Goal: Information Seeking & Learning: Learn about a topic

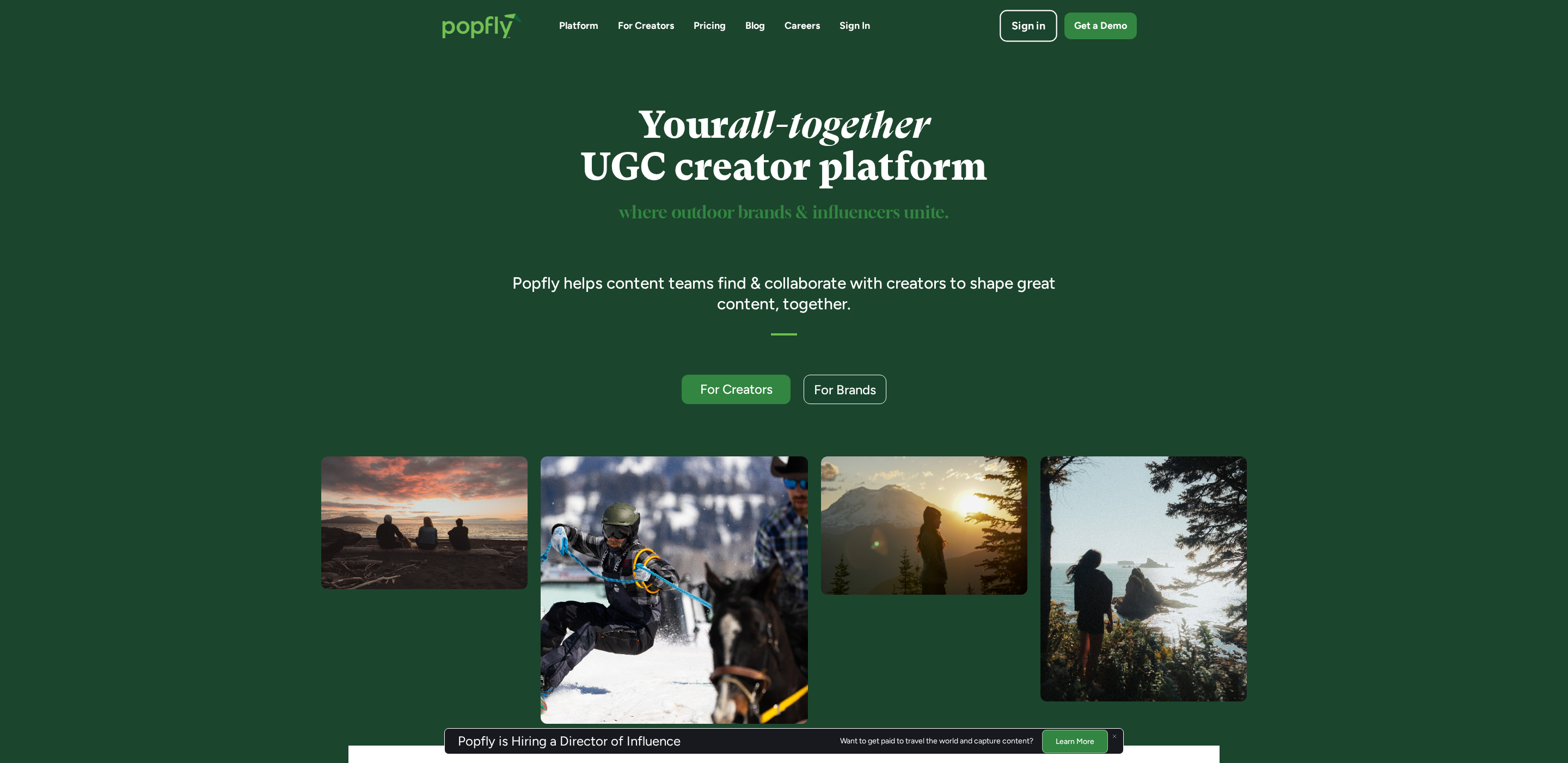
click at [1037, 22] on div "Sign in" at bounding box center [1029, 26] width 34 height 16
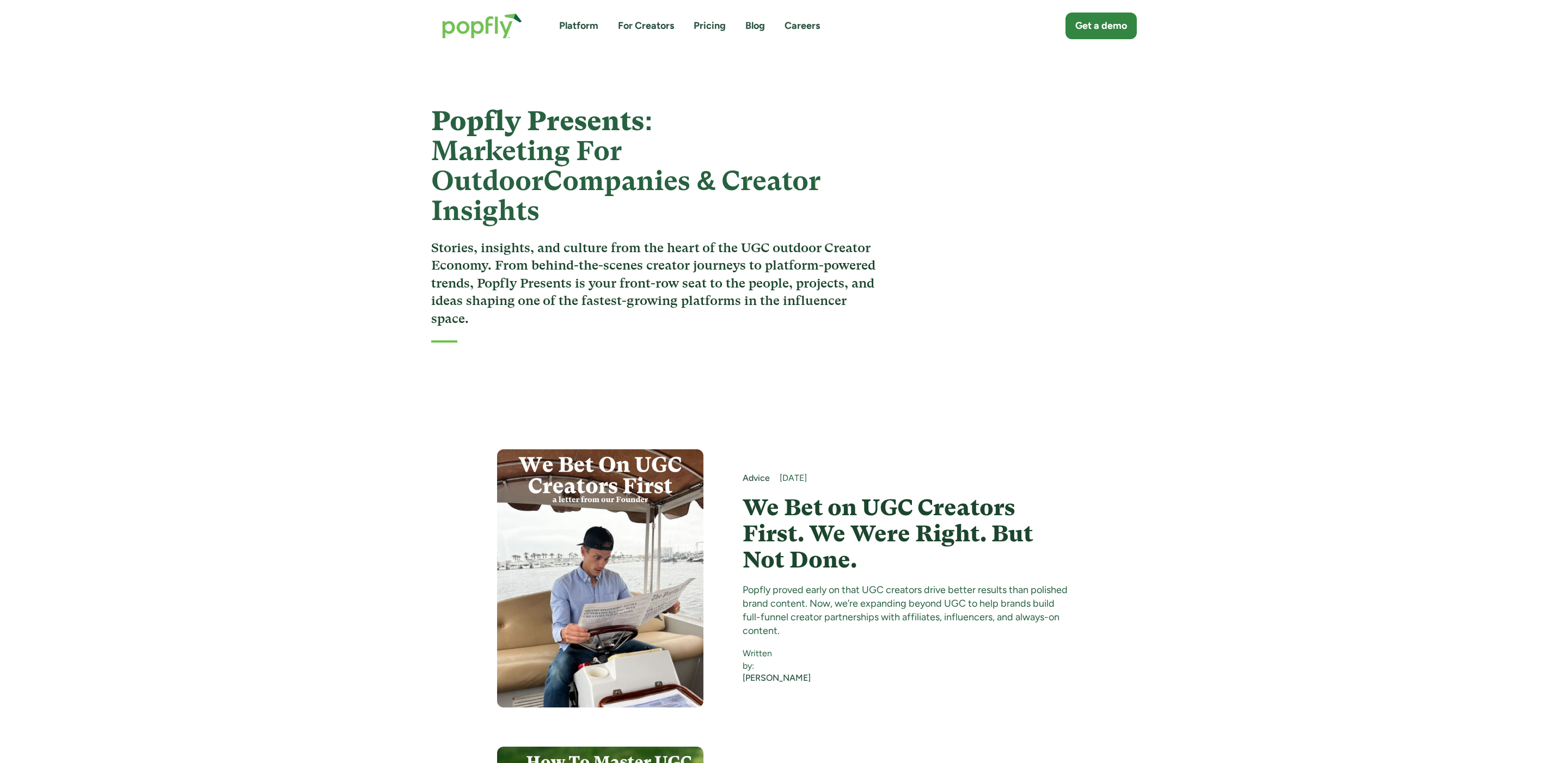
click at [742, 24] on div "Platform For Creators Pricing Blog Careers" at bounding box center [689, 26] width 261 height 14
click at [841, 495] on h4 "We Bet on UGC Creators First. We Were Right. But Not Done." at bounding box center [907, 534] width 329 height 79
